Goal: Browse casually

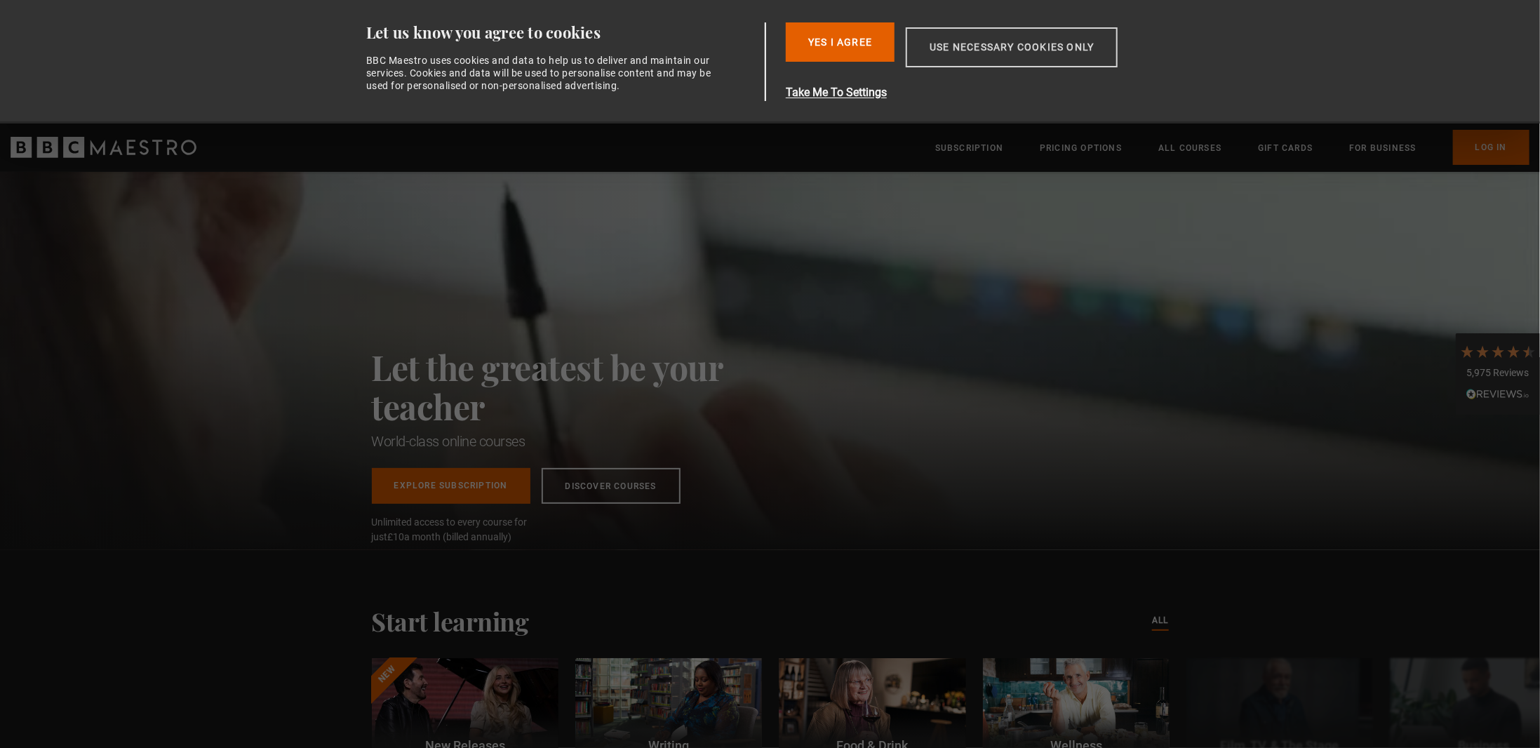
click at [969, 53] on button "Use necessary cookies only" at bounding box center [1012, 47] width 212 height 40
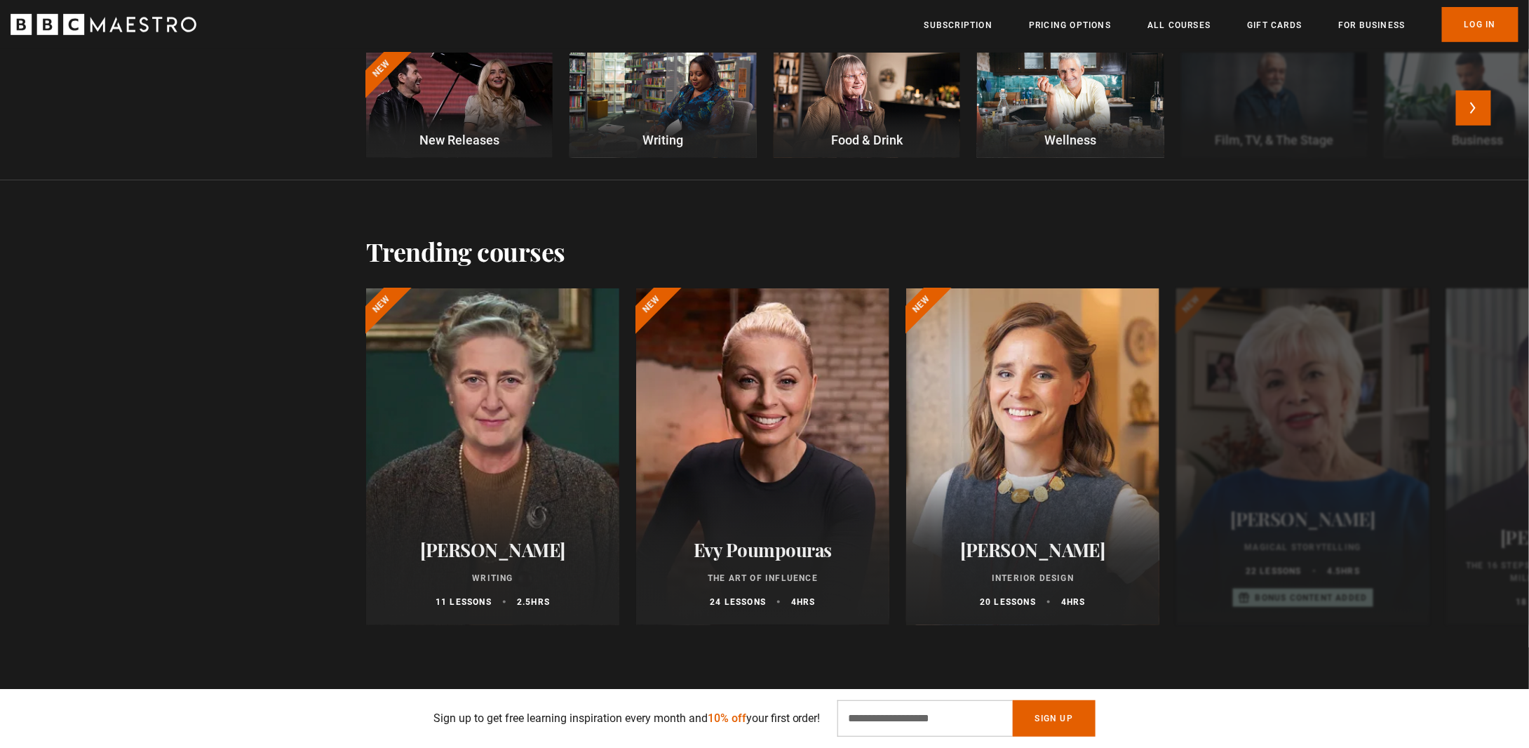
scroll to position [491, 0]
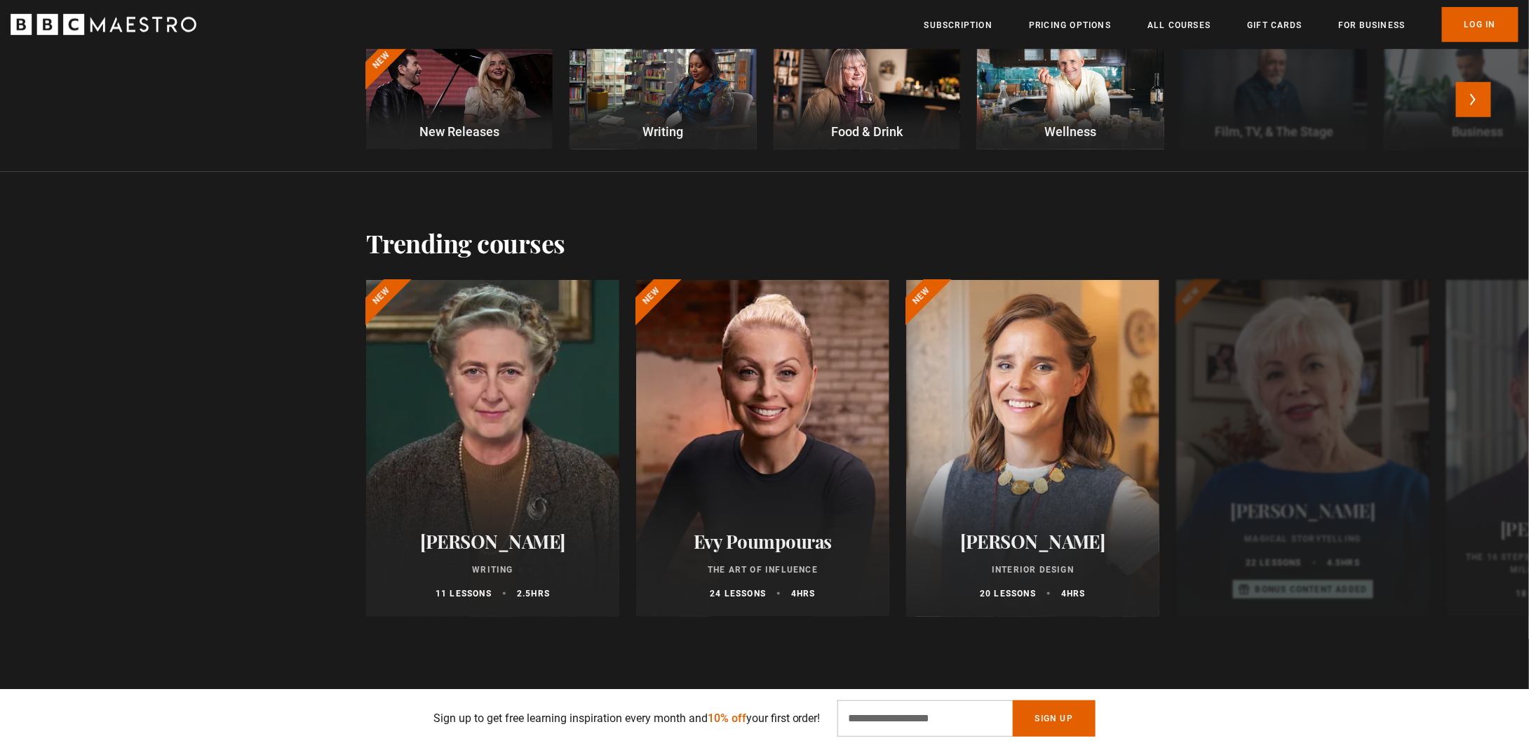
click at [466, 105] on div at bounding box center [459, 96] width 187 height 105
